Goal: Find specific page/section: Find specific page/section

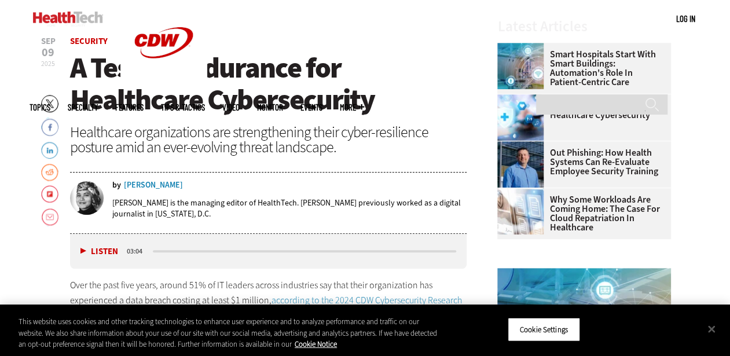
click at [151, 186] on div "[PERSON_NAME]" at bounding box center [153, 185] width 59 height 8
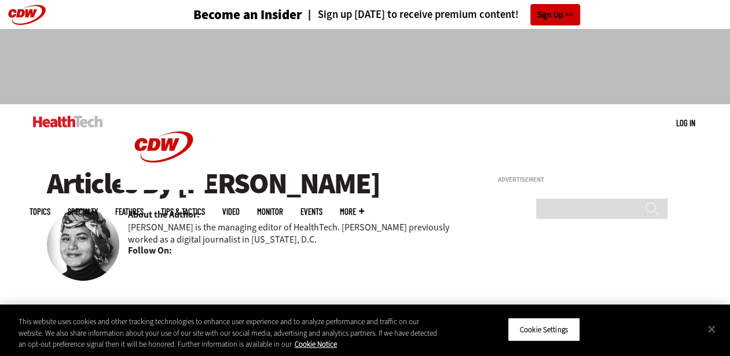
scroll to position [88, 0]
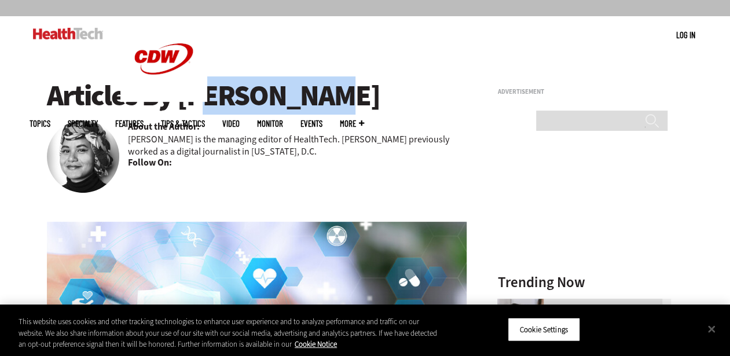
drag, startPoint x: 291, startPoint y: 94, endPoint x: 177, endPoint y: 106, distance: 114.7
click at [177, 106] on h1 "Articles By [PERSON_NAME]" at bounding box center [257, 96] width 420 height 32
copy h1 "[PERSON_NAME]"
